Goal: Navigation & Orientation: Find specific page/section

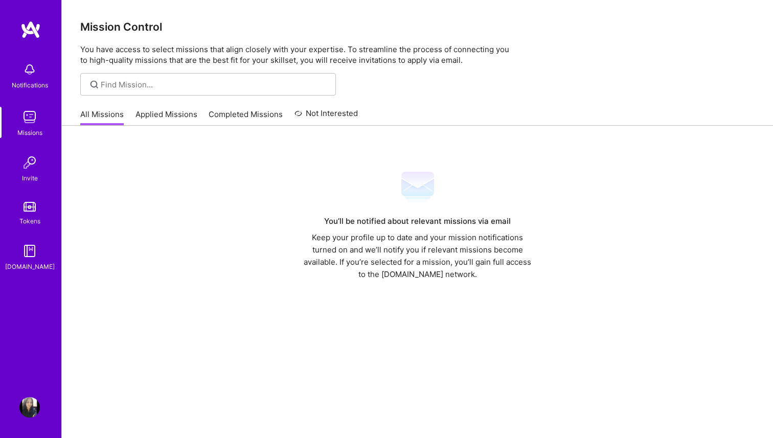
click at [212, 177] on div "You’ll be notified about relevant missions via email Keep your profile up to da…" at bounding box center [417, 226] width 674 height 110
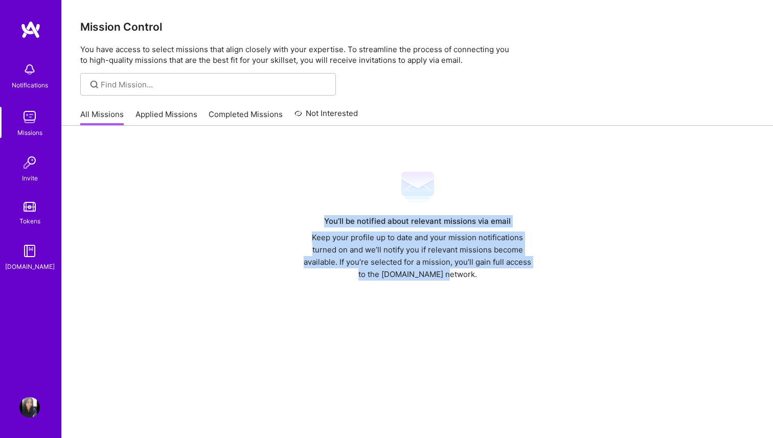
drag, startPoint x: 326, startPoint y: 226, endPoint x: 474, endPoint y: 286, distance: 159.9
click at [475, 287] on div "You’ll be notified about relevant missions via email Keep your profile up to da…" at bounding box center [417, 301] width 711 height 351
click at [474, 286] on div "You’ll be notified about relevant missions via email Keep your profile up to da…" at bounding box center [417, 301] width 711 height 351
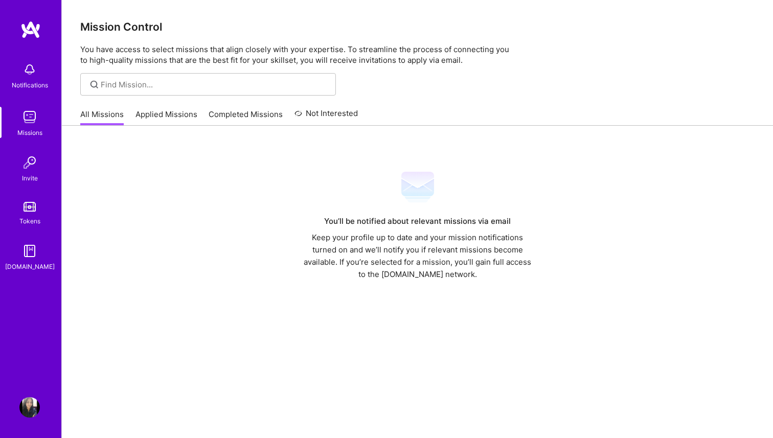
click at [388, 220] on div "You’ll be notified about relevant missions via email" at bounding box center [418, 221] width 236 height 12
click at [26, 127] on div "Missions" at bounding box center [29, 132] width 25 height 11
click at [150, 119] on link "Applied Missions" at bounding box center [166, 117] width 62 height 17
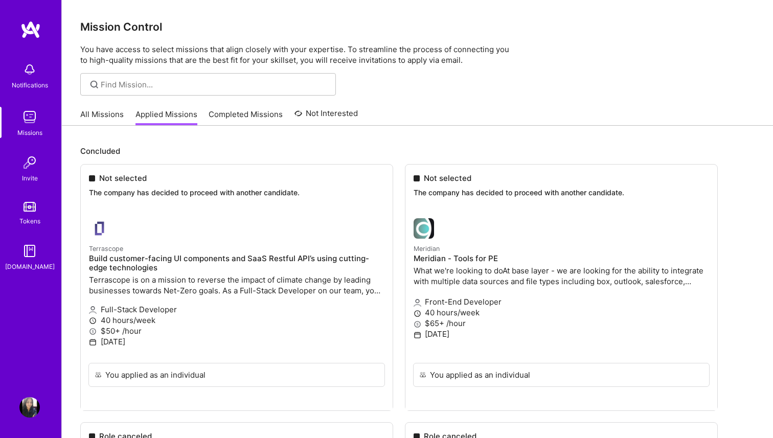
click at [31, 254] on img at bounding box center [29, 251] width 20 height 20
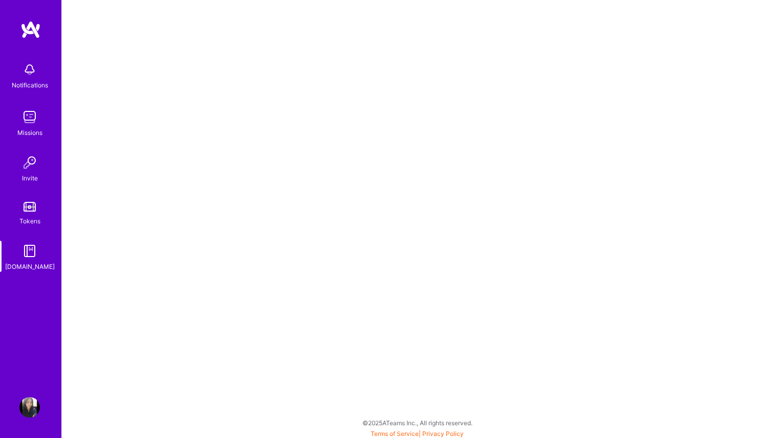
click at [41, 125] on link "Missions" at bounding box center [29, 122] width 63 height 31
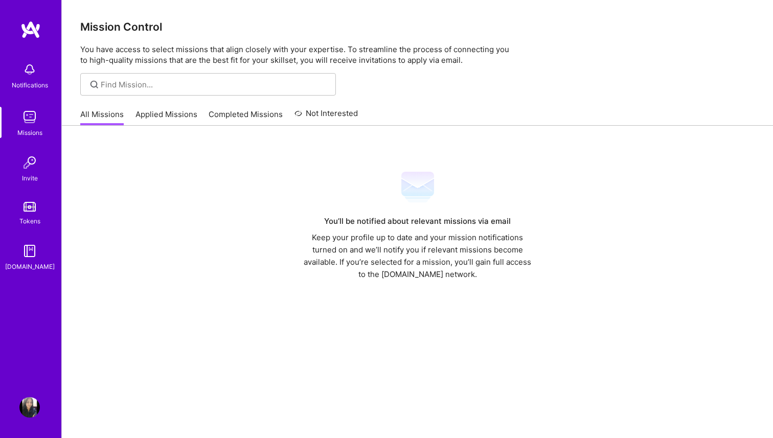
click at [29, 418] on div "Notifications Missions Invite Tokens [DOMAIN_NAME] Profile" at bounding box center [30, 219] width 61 height 438
click at [29, 406] on img at bounding box center [29, 407] width 20 height 20
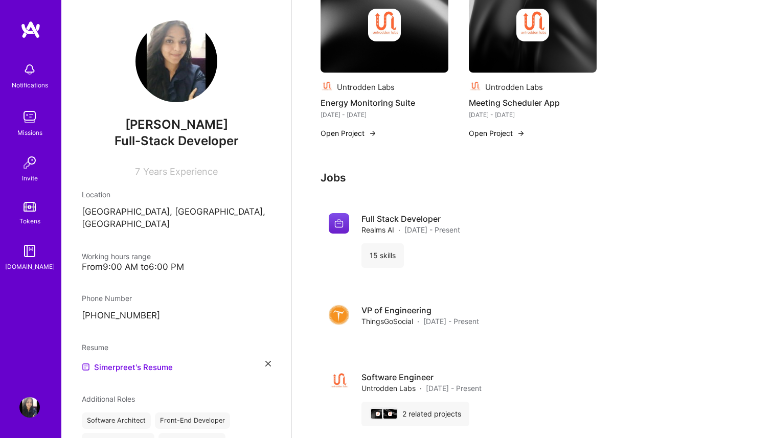
scroll to position [971, 0]
